Goal: Navigation & Orientation: Find specific page/section

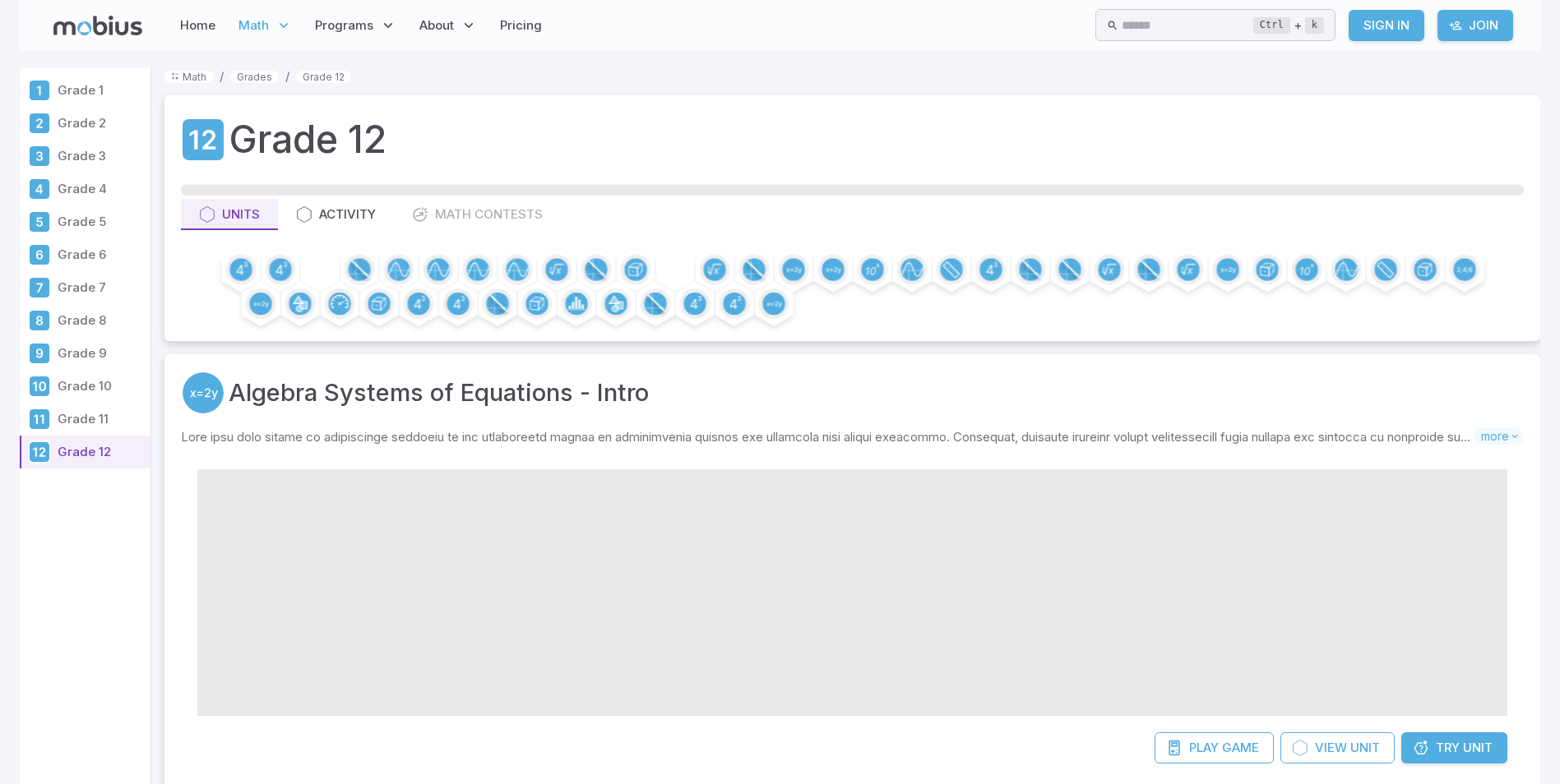
click at [75, 127] on p "Grade 2" at bounding box center [101, 123] width 87 height 18
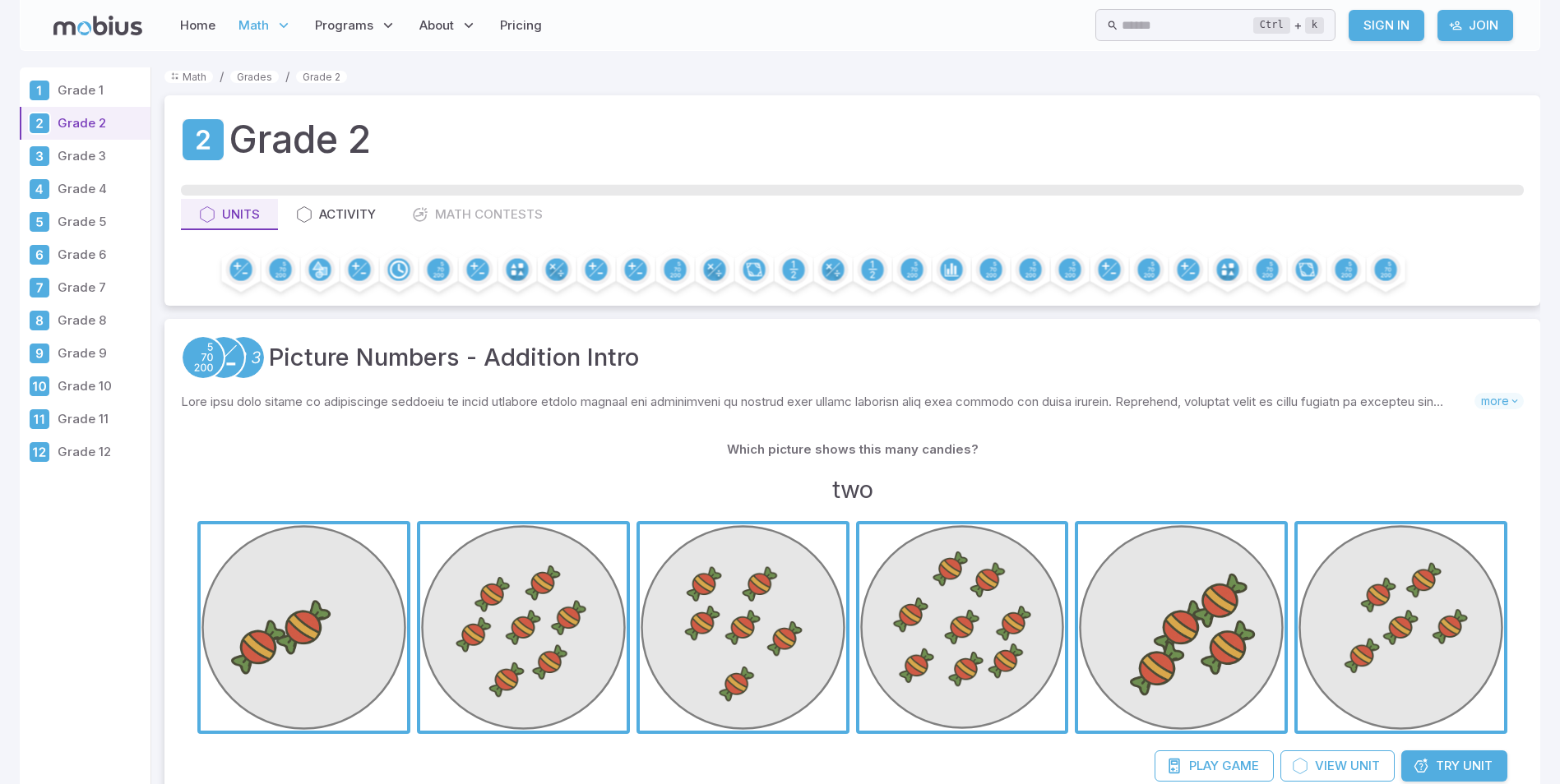
click at [55, 159] on link "Grade 3" at bounding box center [85, 156] width 131 height 33
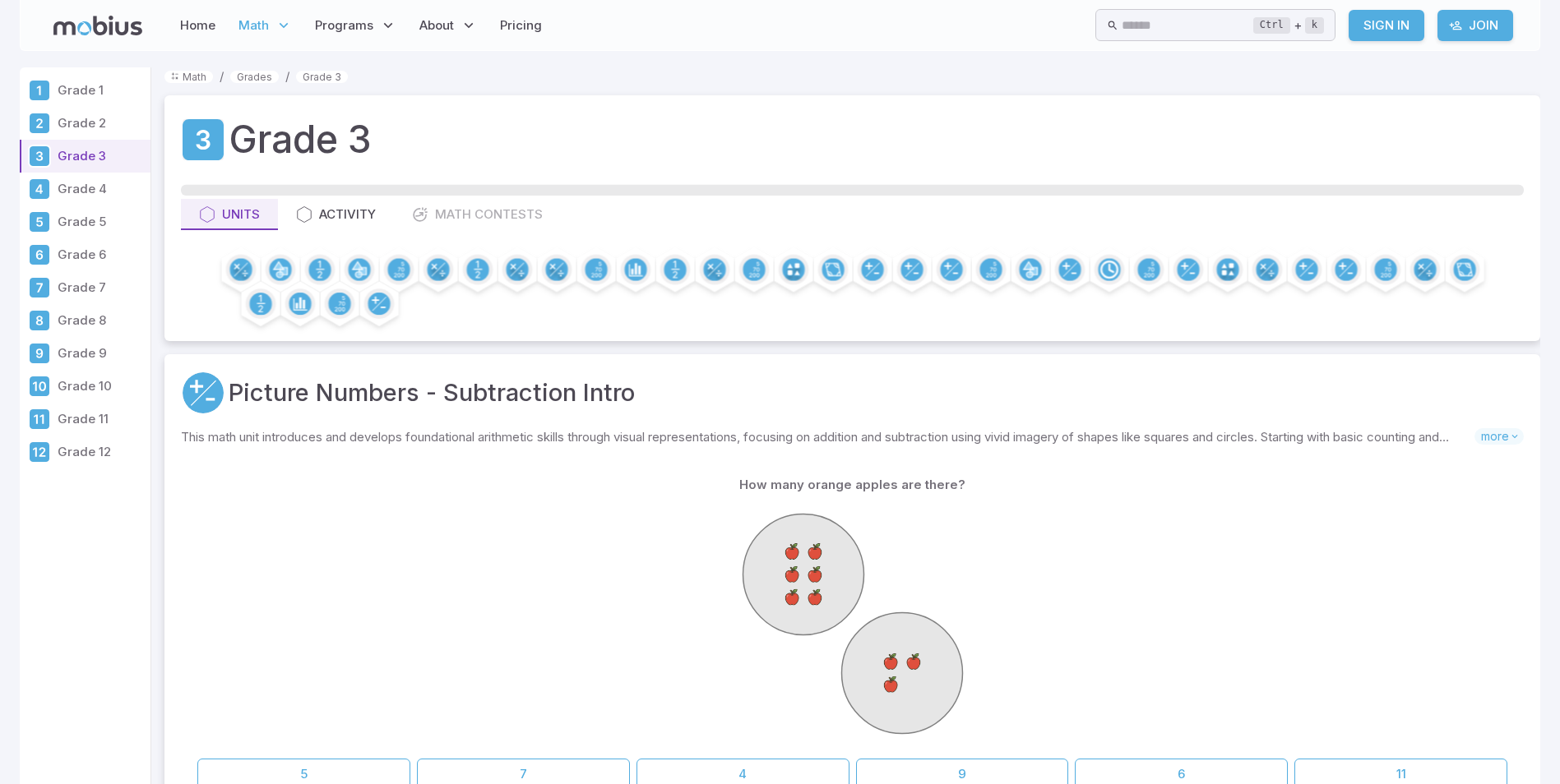
click at [76, 190] on p "Grade 4" at bounding box center [101, 189] width 87 height 18
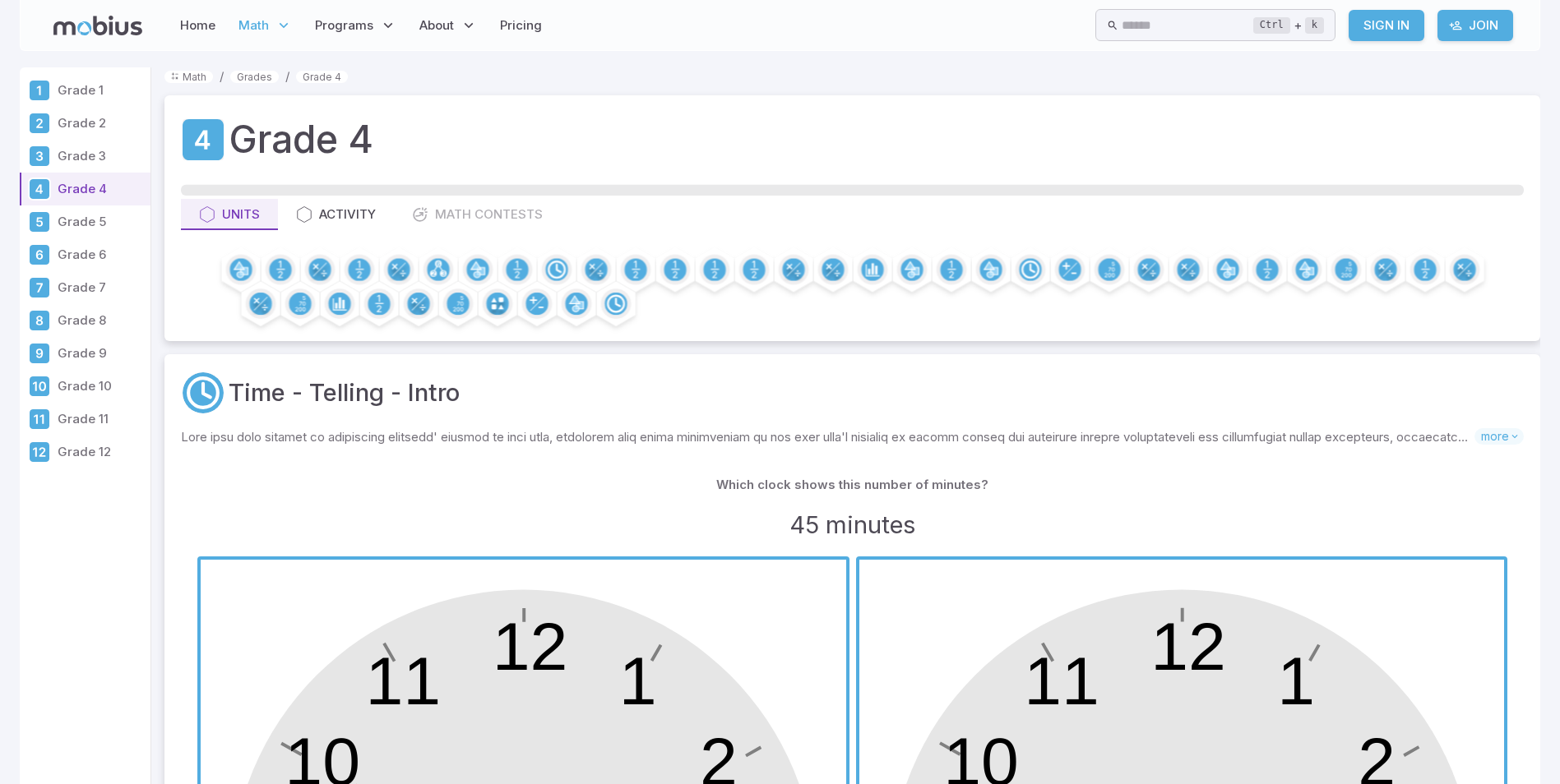
click at [77, 449] on p "Grade 12" at bounding box center [101, 452] width 87 height 18
